Goal: Task Accomplishment & Management: Complete application form

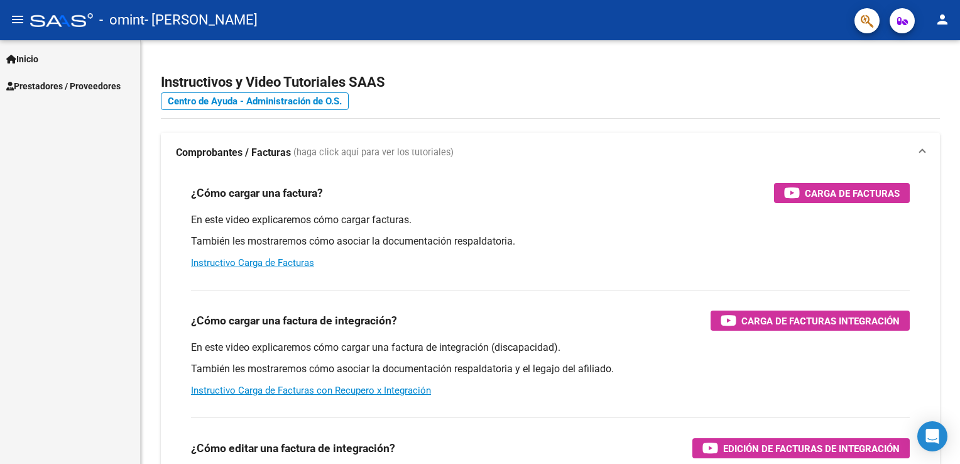
click at [18, 57] on span "Inicio" at bounding box center [22, 59] width 32 height 14
click at [46, 151] on link "Prestadores / Proveedores" at bounding box center [70, 139] width 140 height 27
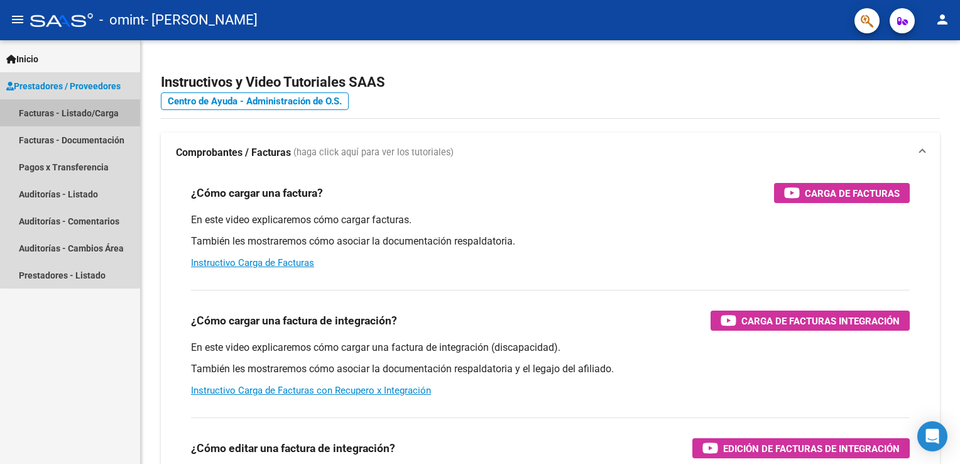
click at [77, 117] on link "Facturas - Listado/Carga" at bounding box center [70, 112] width 140 height 27
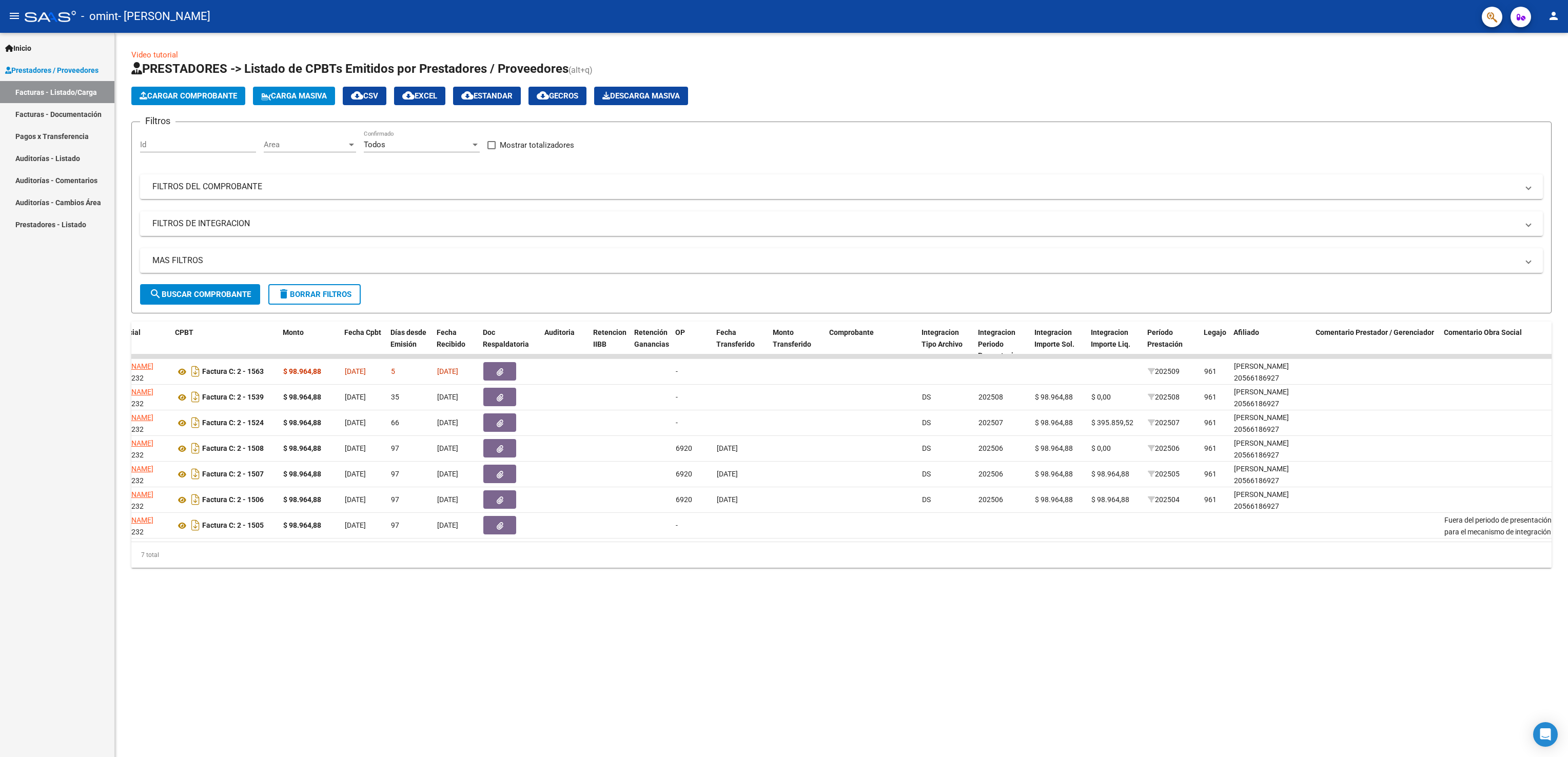
scroll to position [0, 321]
drag, startPoint x: 769, startPoint y: 1, endPoint x: 524, endPoint y: 636, distance: 680.6
click at [524, 378] on mat-sidenav-content "Video tutorial PRESTADORES -> Listado de CPBTs Emitidos por Prestadores / Prove…" at bounding box center [841, 394] width 1453 height 724
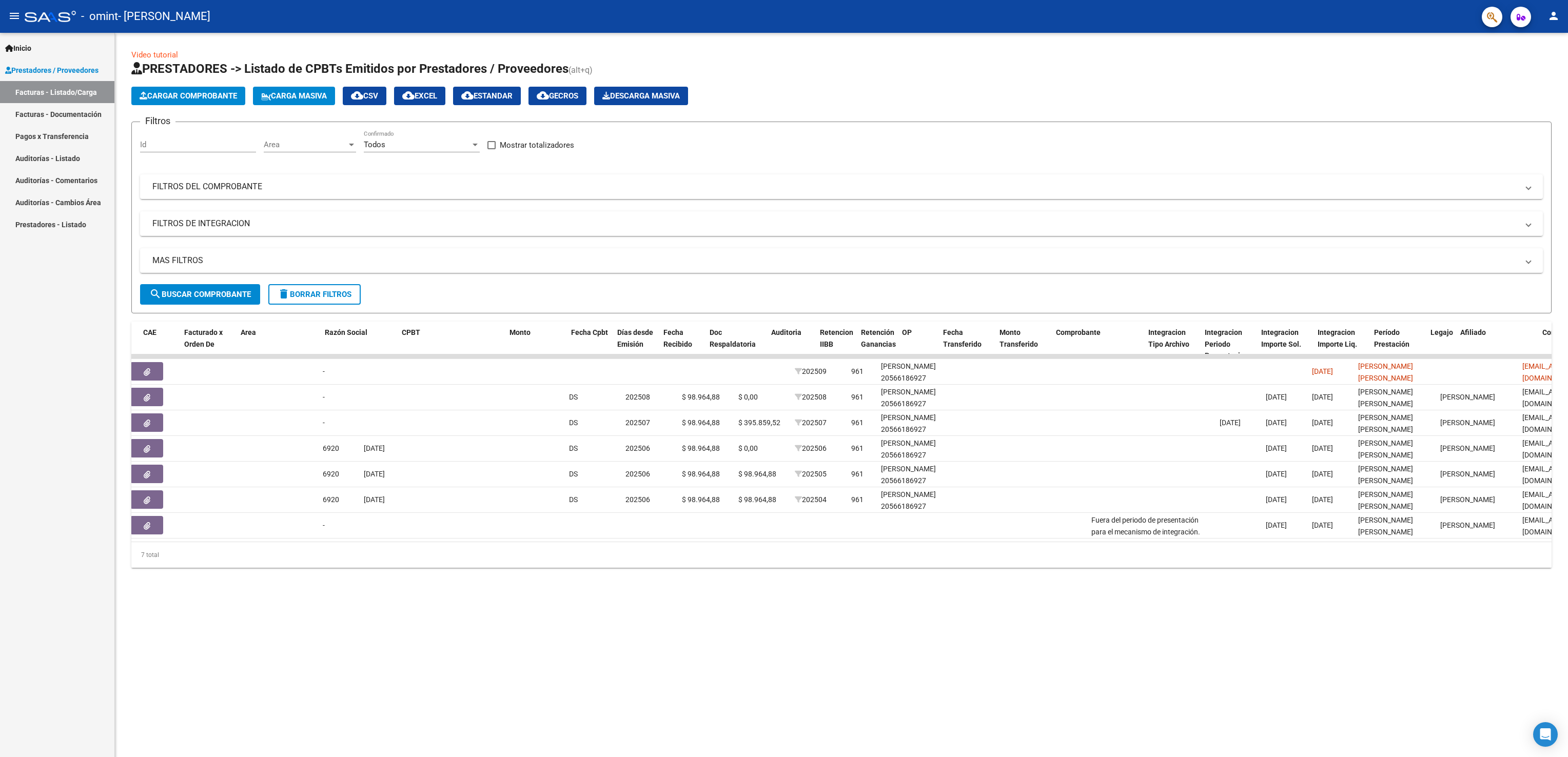
scroll to position [0, 0]
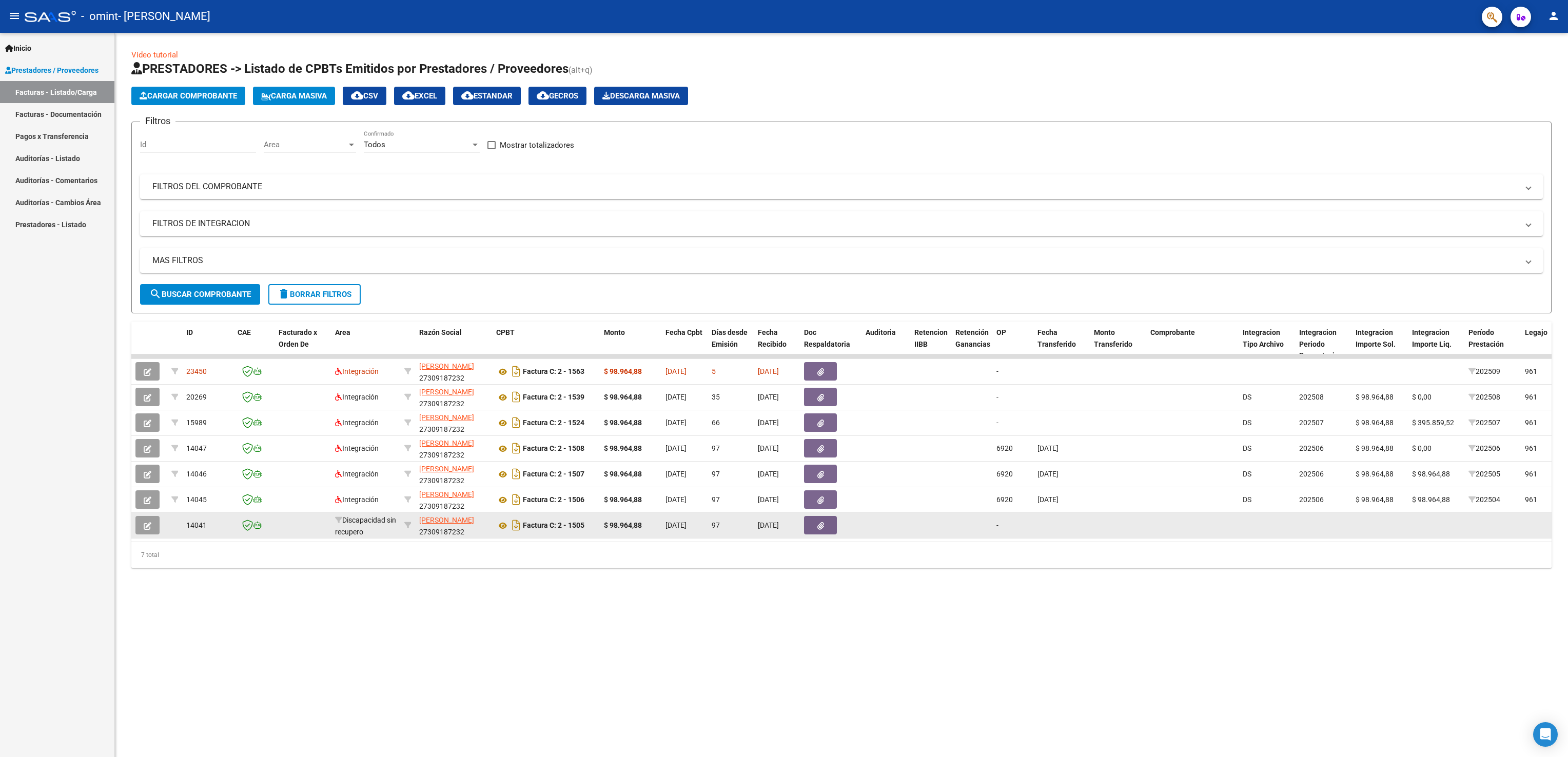
click at [589, 378] on div "Factura C: 2 - 1505" at bounding box center [546, 525] width 100 height 16
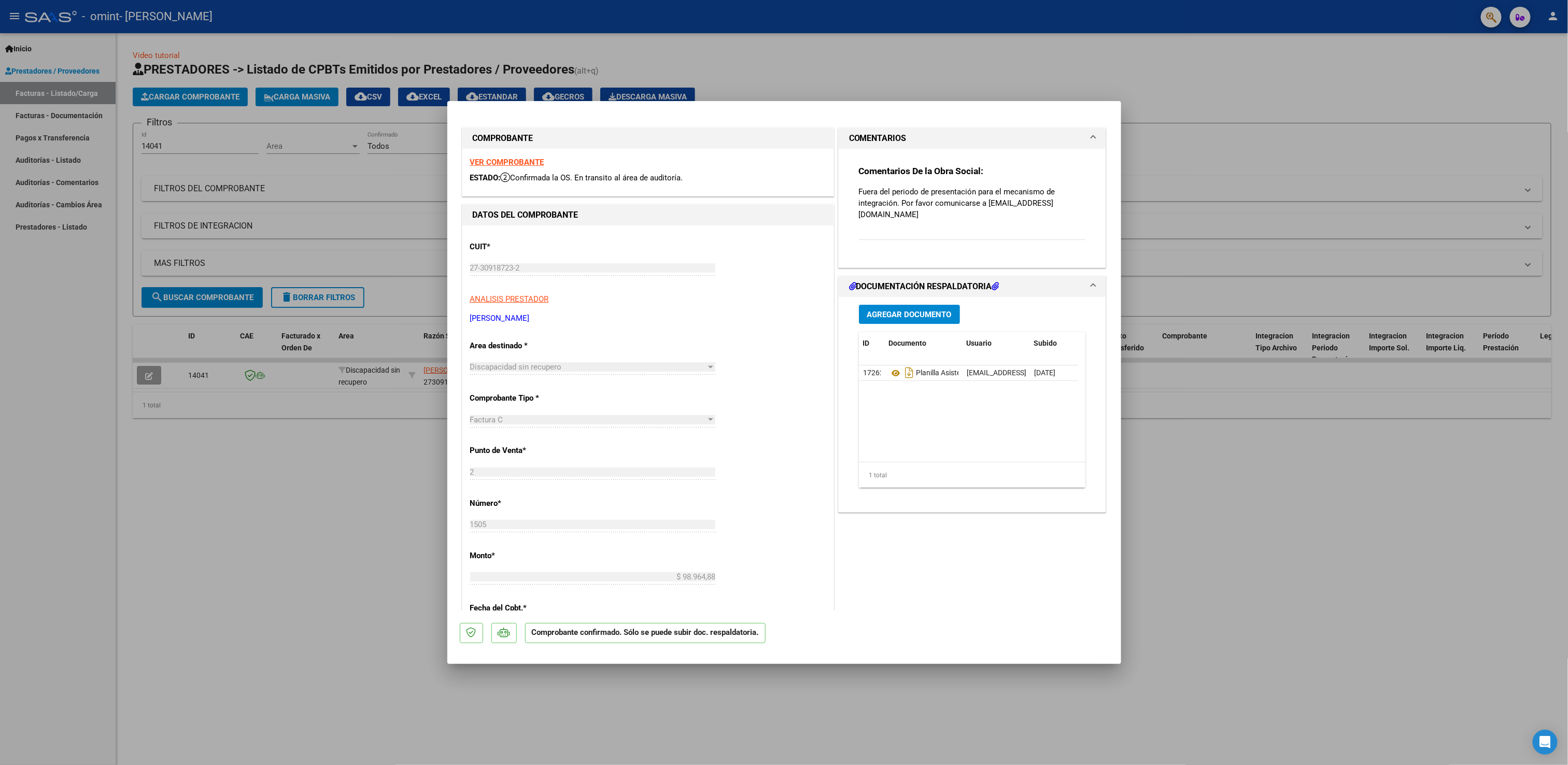
drag, startPoint x: 1215, startPoint y: 624, endPoint x: 1221, endPoint y: 623, distance: 6.1
click at [1217, 623] on div at bounding box center [784, 382] width 1568 height 765
type input "$ 0,00"
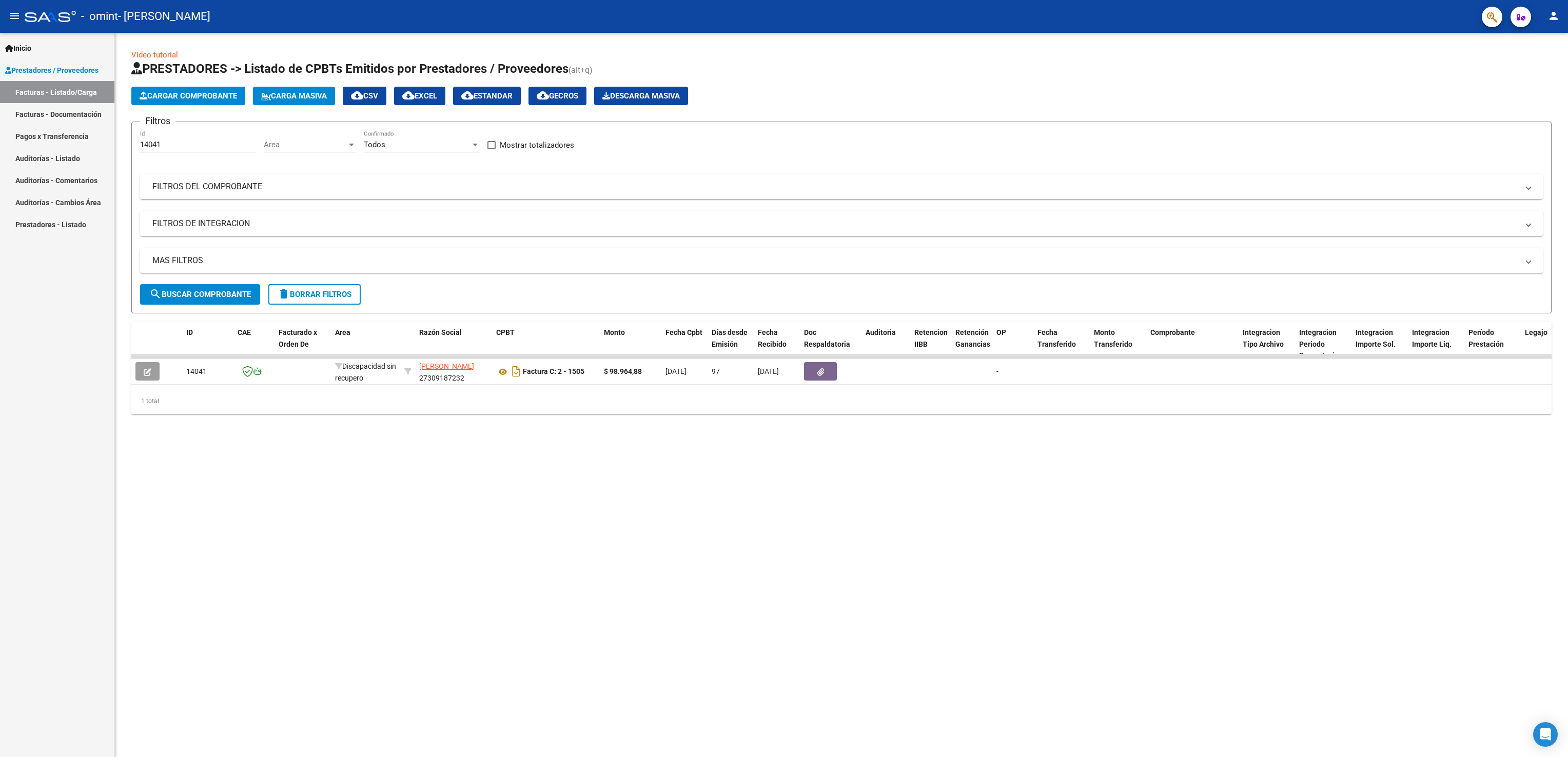
click at [60, 93] on link "Facturas - Listado/Carga" at bounding box center [57, 91] width 114 height 22
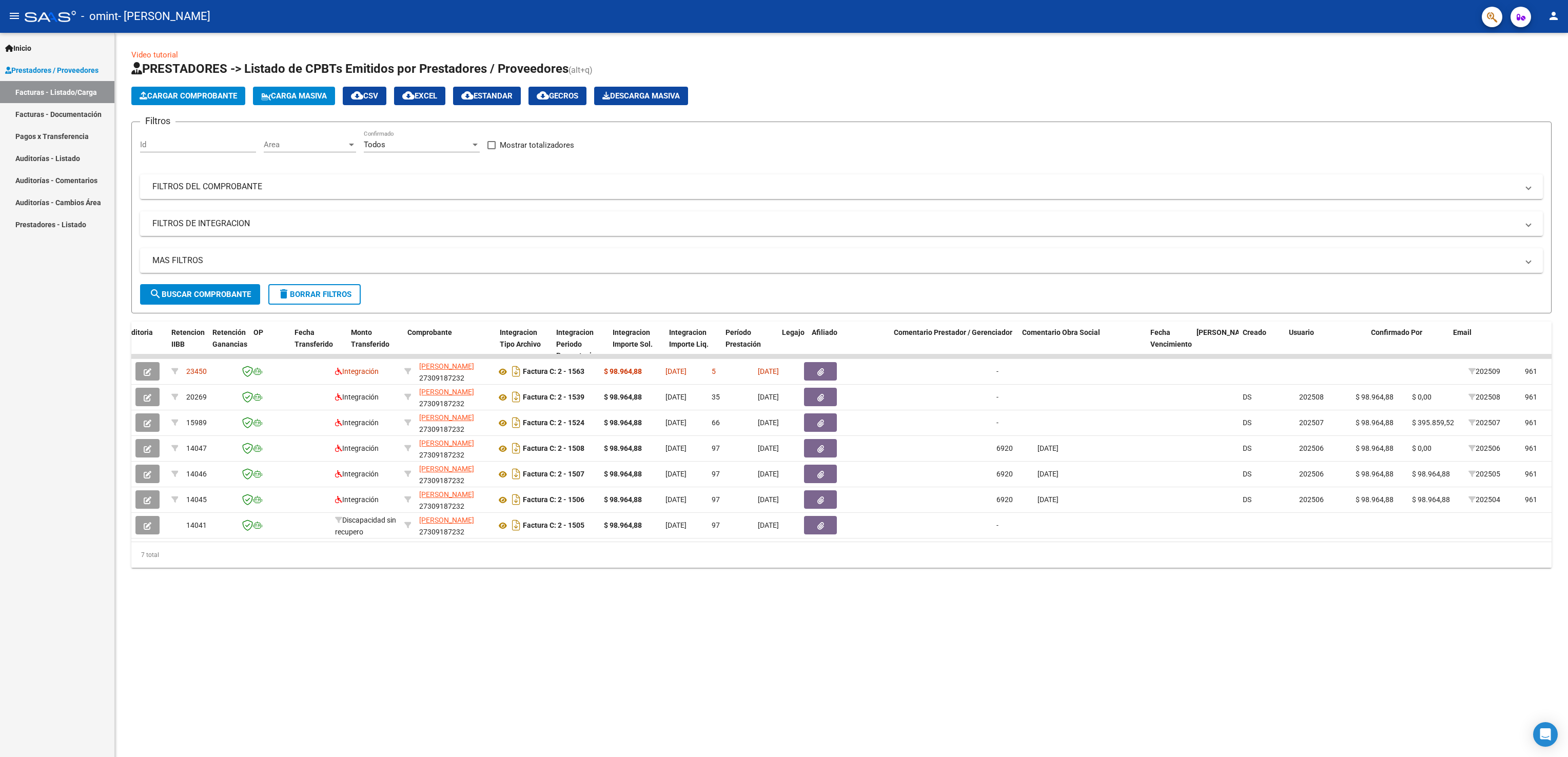
scroll to position [0, 743]
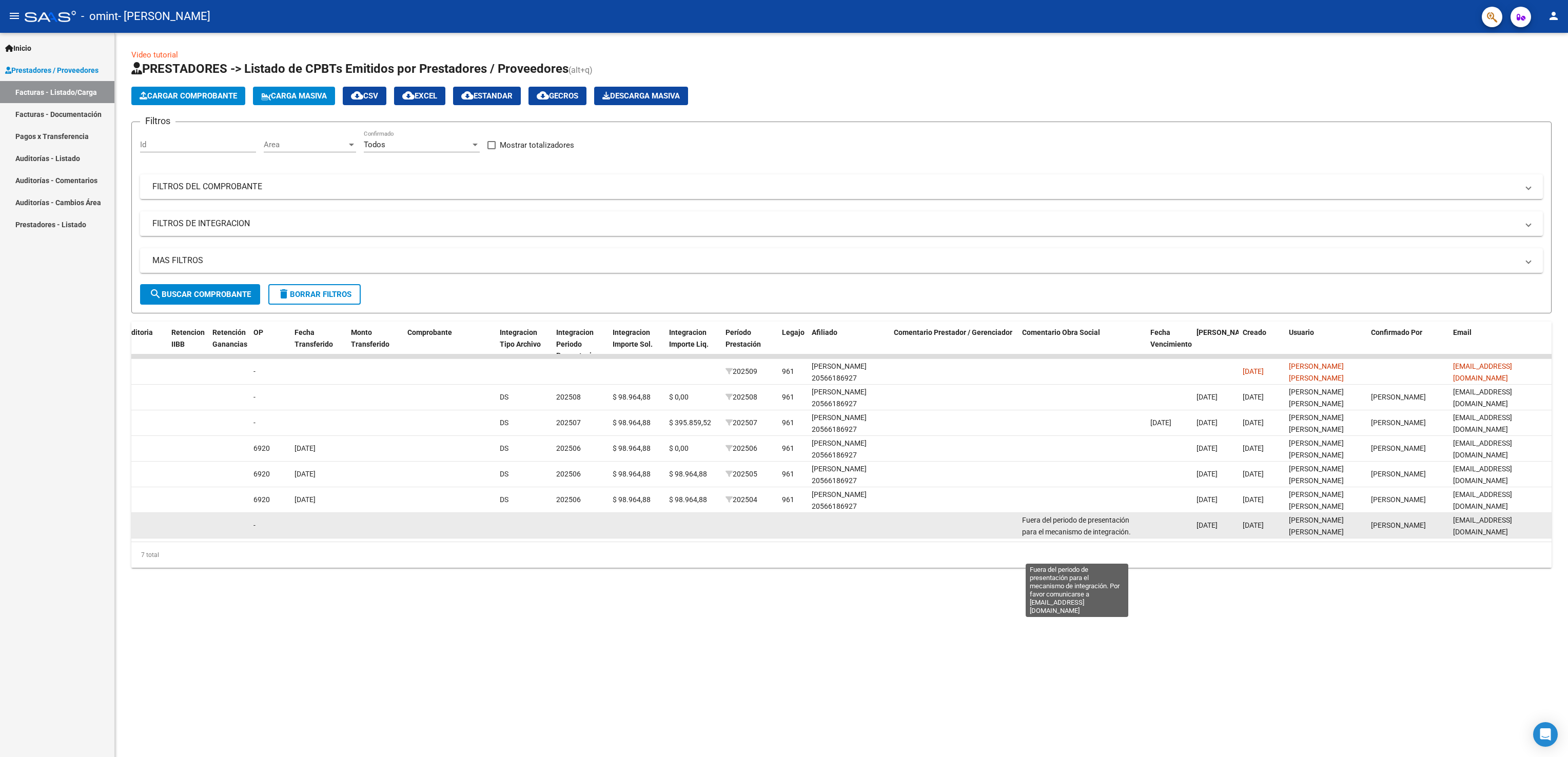
click at [1079, 525] on span "Fuera del periodo de presentación para el mecanismo de integración. Por favor c…" at bounding box center [1079, 537] width 114 height 43
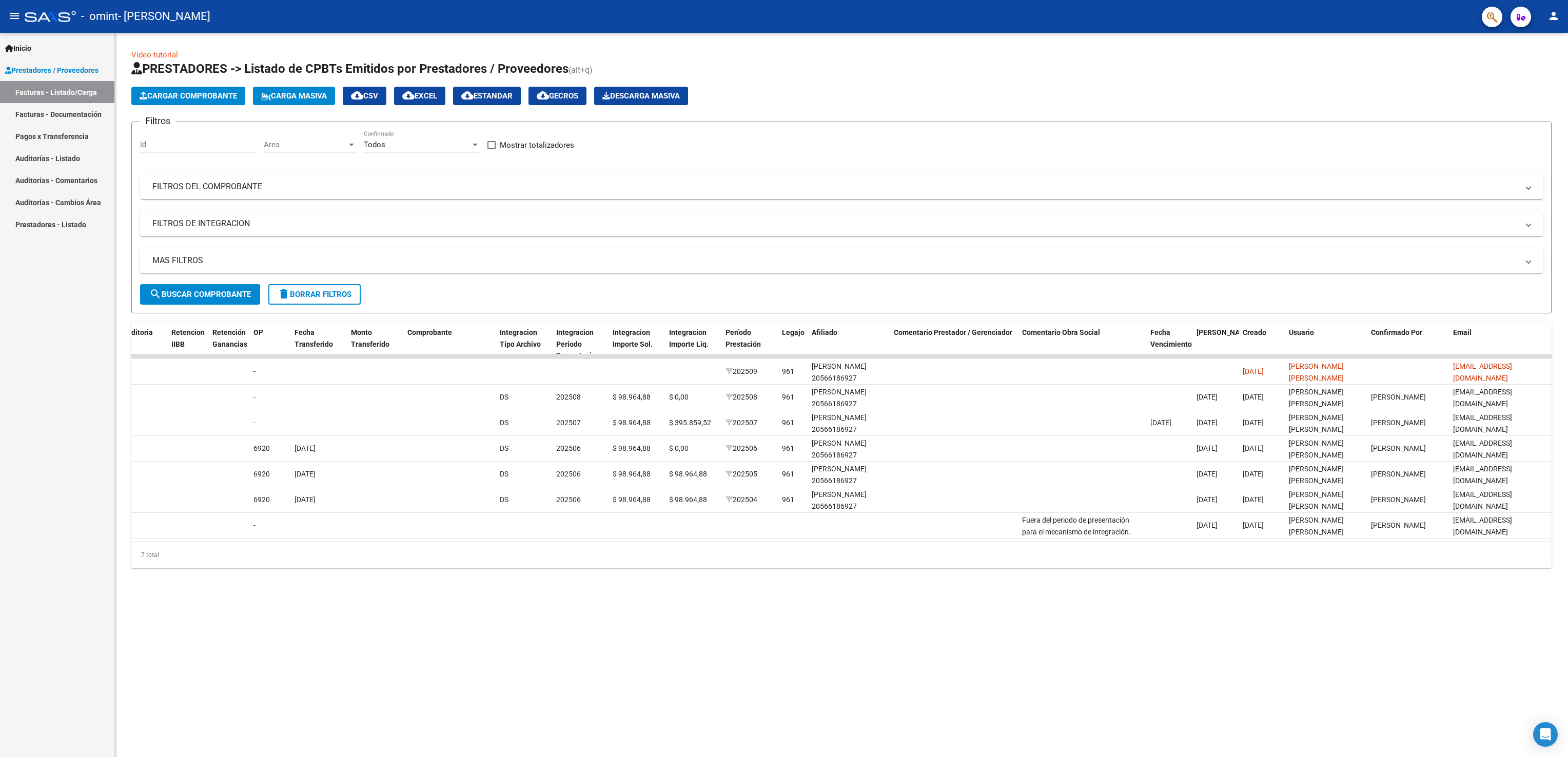
drag, startPoint x: 1017, startPoint y: 519, endPoint x: 1127, endPoint y: 571, distance: 121.7
click at [1127, 568] on div "ID CAE Facturado x Orden De Area Razón Social CPBT Monto Fecha Cpbt Días desde …" at bounding box center [841, 445] width 1420 height 247
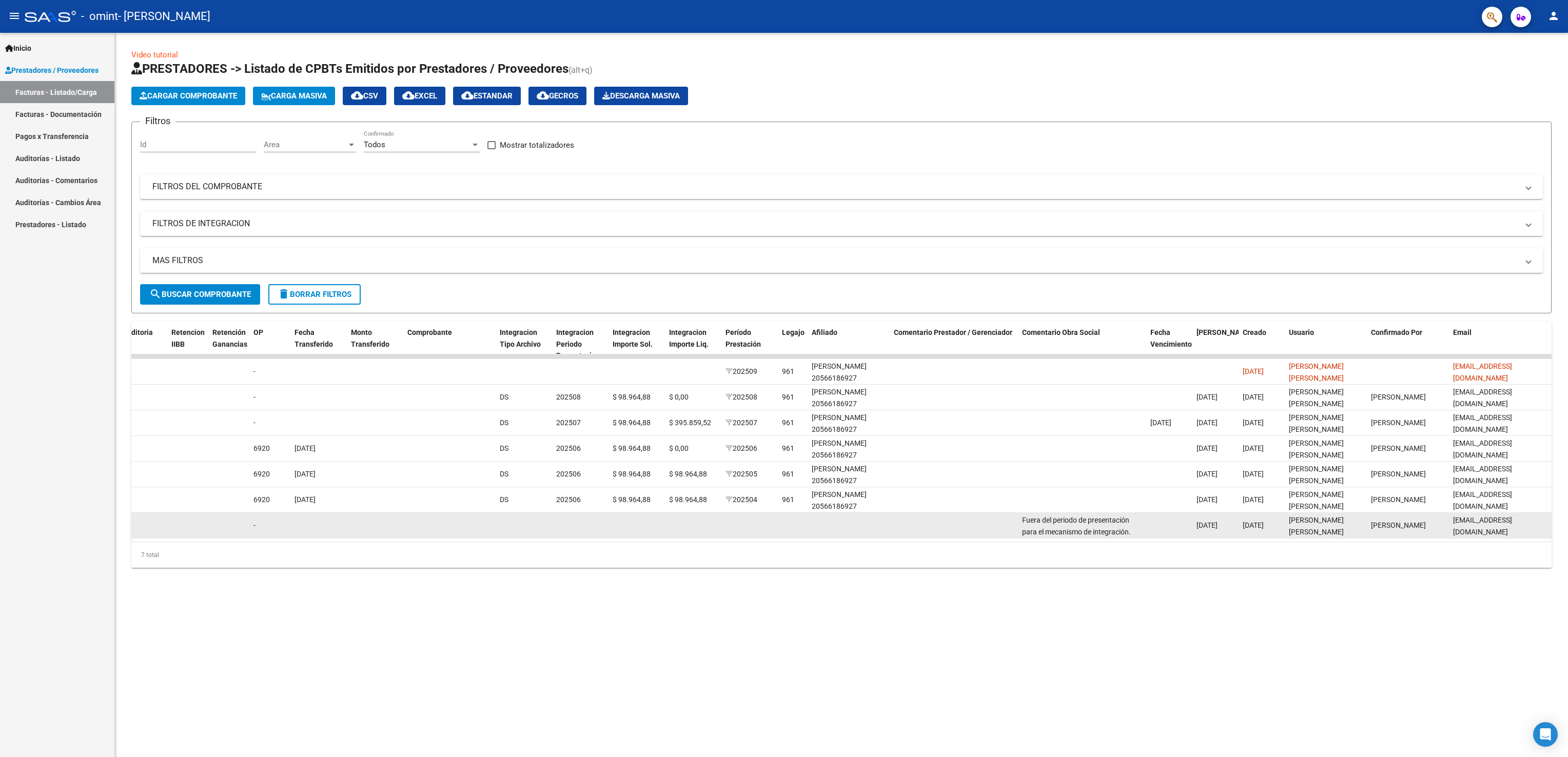
drag, startPoint x: 1088, startPoint y: 528, endPoint x: 1043, endPoint y: 528, distance: 45.0
click at [1041, 527] on div "Fuera del periodo de presentación para el mecanismo de integración. Por favor c…" at bounding box center [1082, 525] width 120 height 21
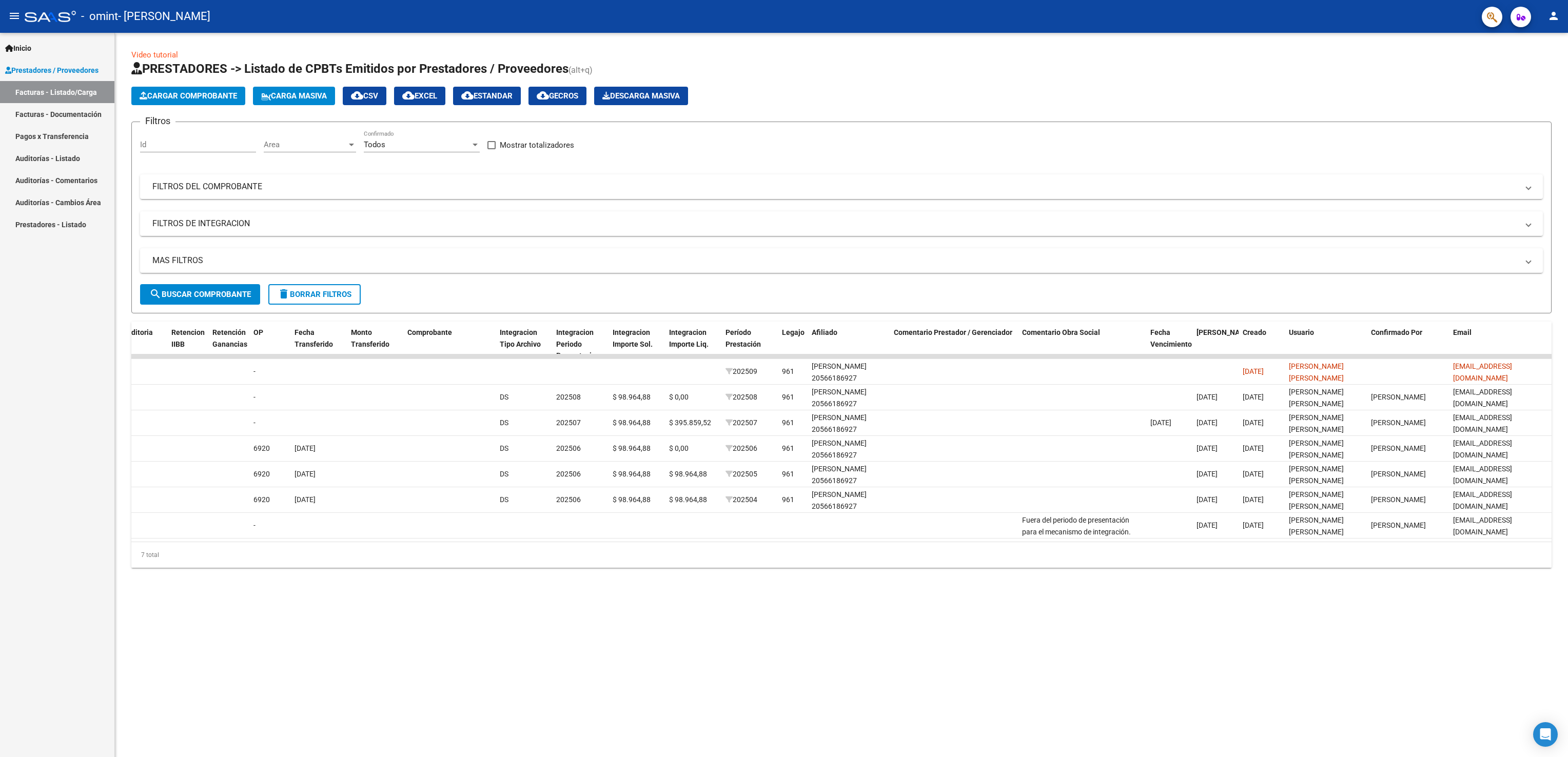
click at [1049, 635] on mat-sidenav-content "Video tutorial PRESTADORES -> Listado de CPBTs Emitidos por Prestadores / Prove…" at bounding box center [841, 394] width 1453 height 724
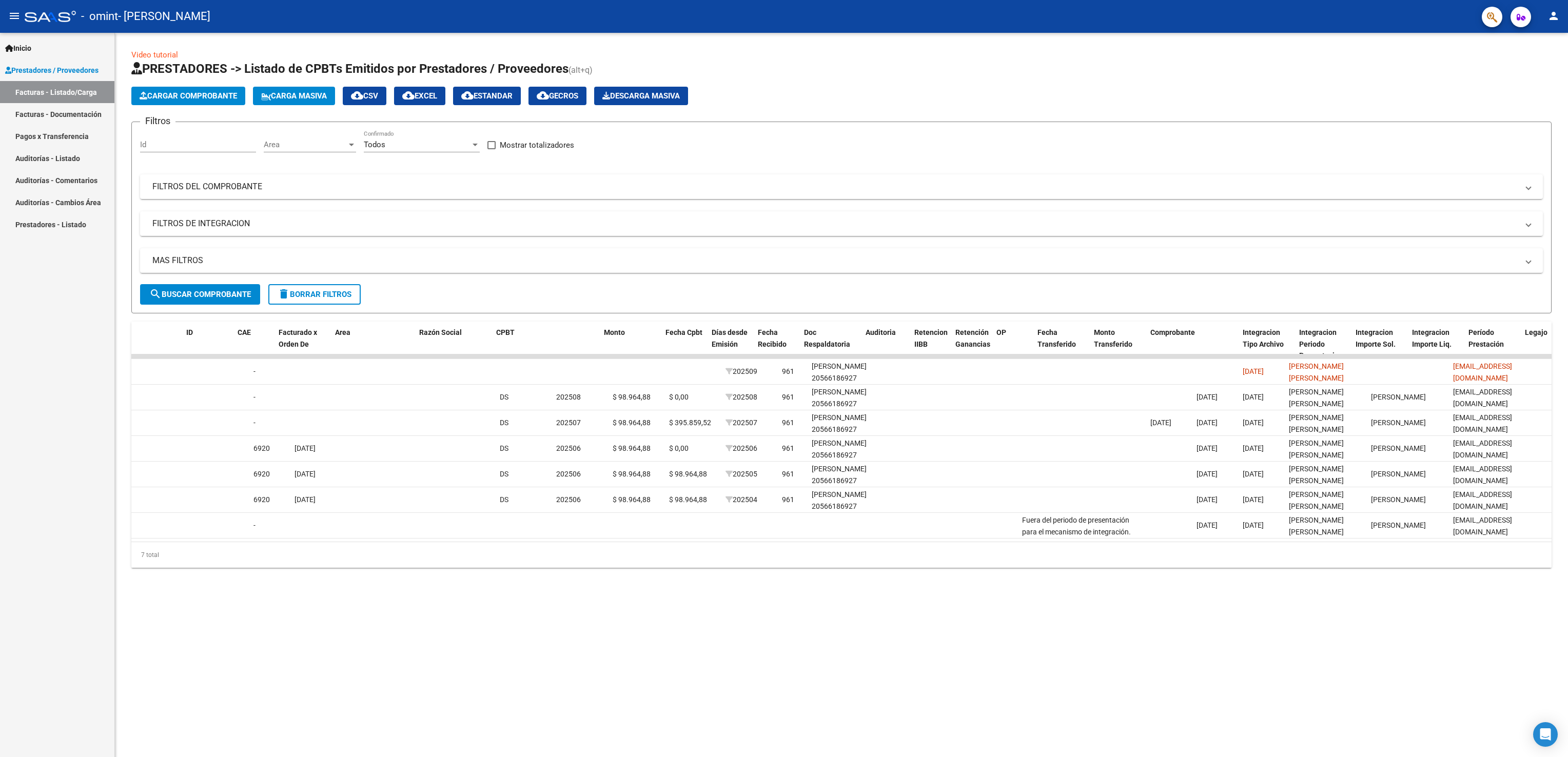
scroll to position [0, 0]
